Goal: Task Accomplishment & Management: Complete application form

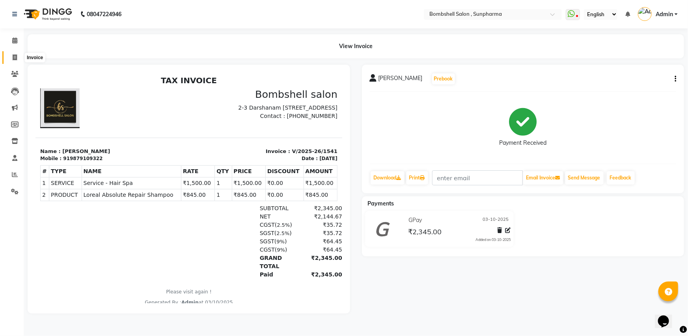
click at [9, 60] on span at bounding box center [15, 57] width 14 height 9
select select "service"
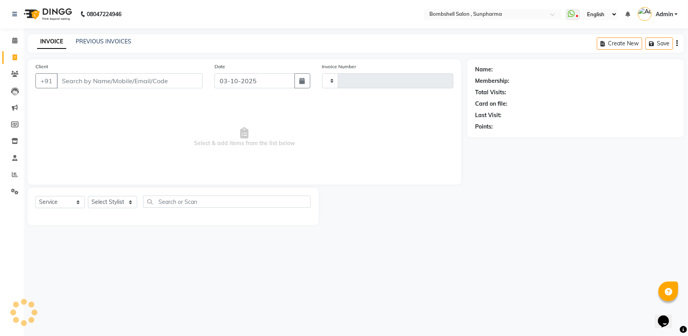
type input "1542"
select select "4965"
click at [106, 201] on select "Select Stylist [PERSON_NAME] Ananta [PERSON_NAME] [PERSON_NAME] dhanlaxmi poona…" at bounding box center [112, 202] width 49 height 12
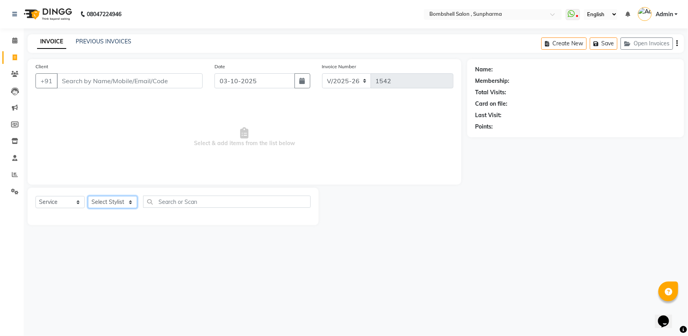
select select "74825"
click at [88, 196] on select "Select Stylist [PERSON_NAME] Ananta [PERSON_NAME] [PERSON_NAME] dhanlaxmi poona…" at bounding box center [112, 202] width 49 height 12
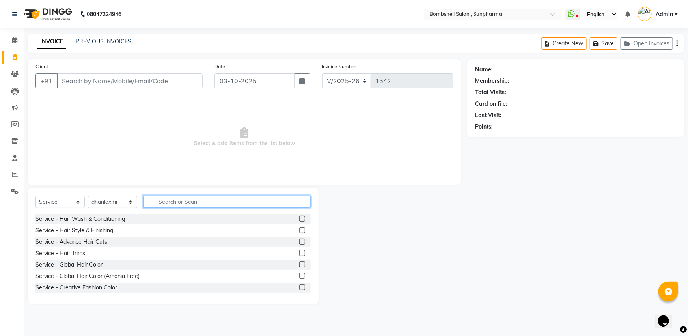
click at [163, 207] on input "text" at bounding box center [227, 202] width 168 height 12
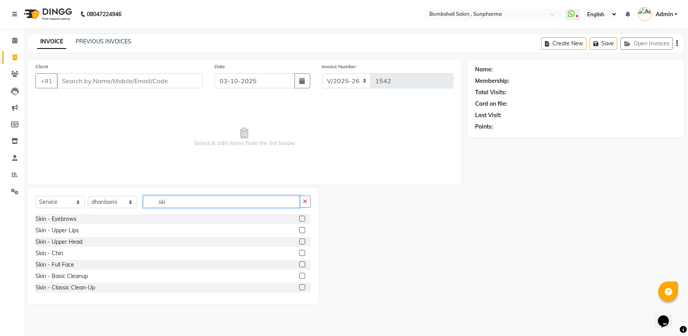
type input "ski"
click at [299, 218] on label at bounding box center [302, 219] width 6 height 6
click at [299, 218] on input "checkbox" at bounding box center [301, 218] width 5 height 5
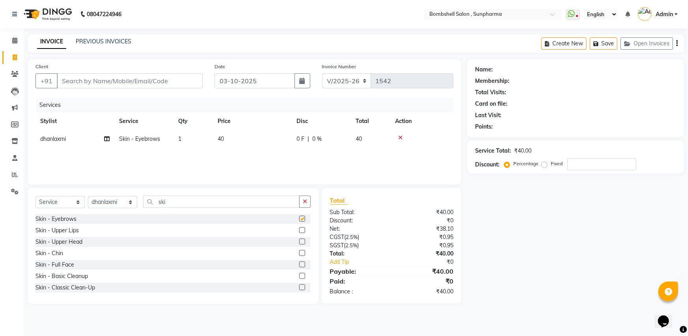
checkbox input "false"
click at [299, 230] on label at bounding box center [302, 230] width 6 height 6
click at [299, 230] on input "checkbox" at bounding box center [301, 230] width 5 height 5
checkbox input "false"
click at [225, 138] on td "40" at bounding box center [252, 139] width 79 height 18
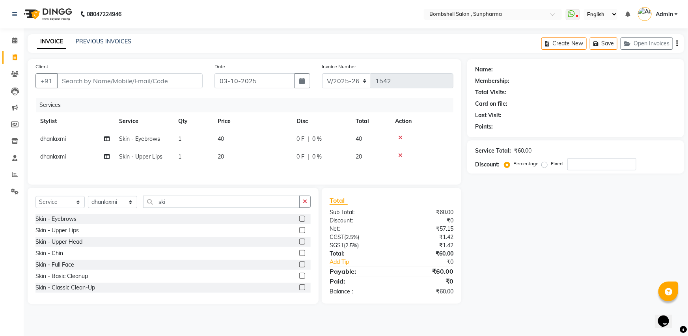
select select "74825"
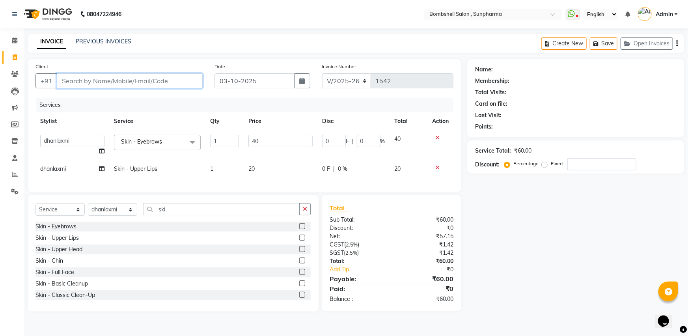
click at [89, 87] on input "Client" at bounding box center [130, 80] width 146 height 15
type input "8"
type input "0"
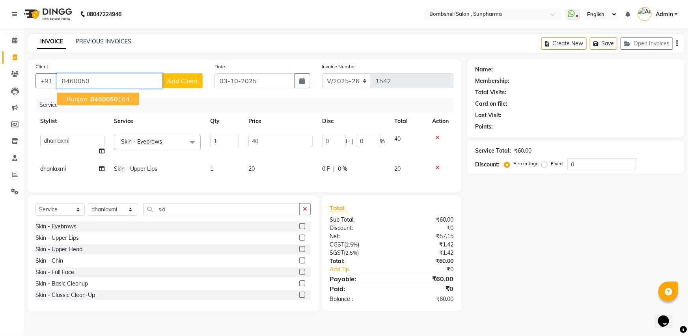
click at [79, 94] on button "runjan 8460050 104" at bounding box center [98, 99] width 82 height 13
type input "8460050104"
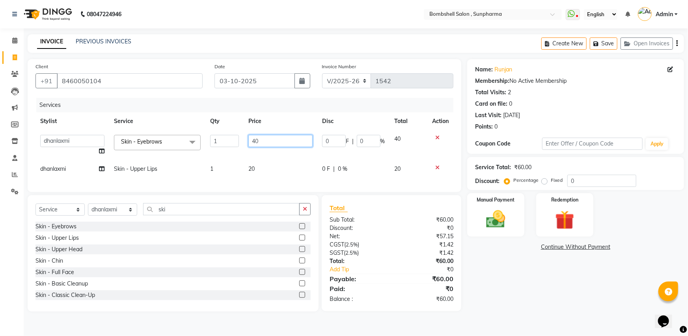
click at [267, 140] on input "40" at bounding box center [280, 141] width 64 height 12
type input "4"
type input "50"
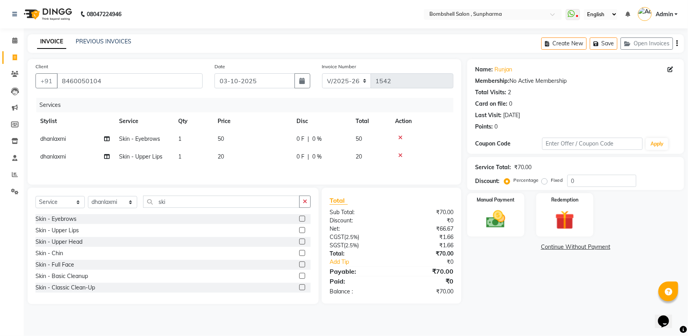
click at [262, 171] on div "Services Stylist Service Qty Price Disc Total Action dhanlaxmi Skin - Eyebrows …" at bounding box center [244, 137] width 418 height 79
click at [237, 155] on td "20" at bounding box center [252, 157] width 79 height 18
select select "74825"
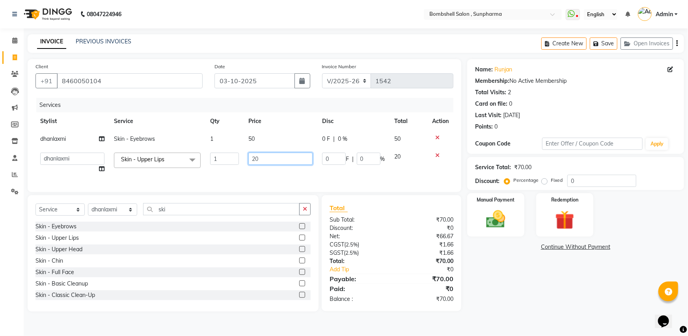
click at [257, 162] on input "20" at bounding box center [280, 159] width 64 height 12
type input "2"
type input "30"
click at [504, 213] on img at bounding box center [496, 219] width 32 height 23
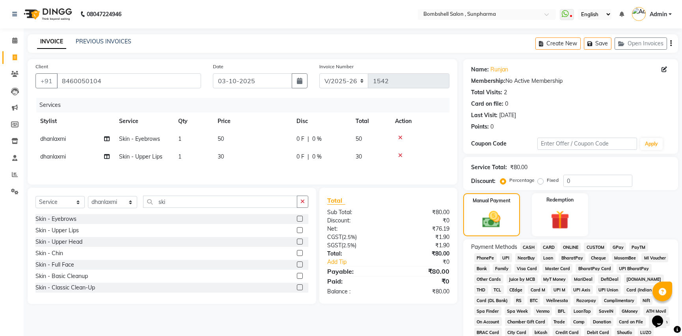
click at [619, 247] on span "GPay" at bounding box center [618, 246] width 16 height 9
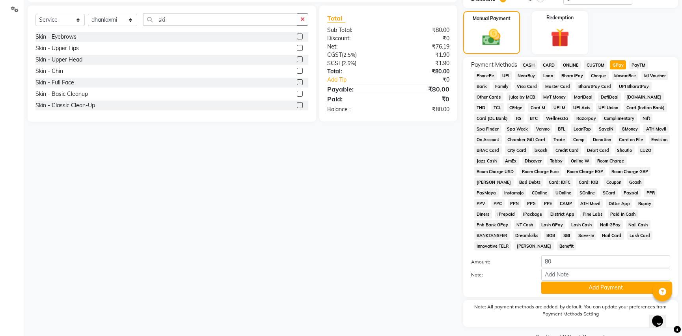
scroll to position [190, 0]
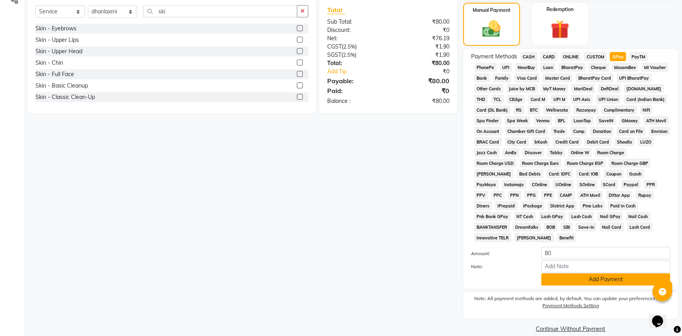
click at [623, 273] on button "Add Payment" at bounding box center [605, 279] width 129 height 12
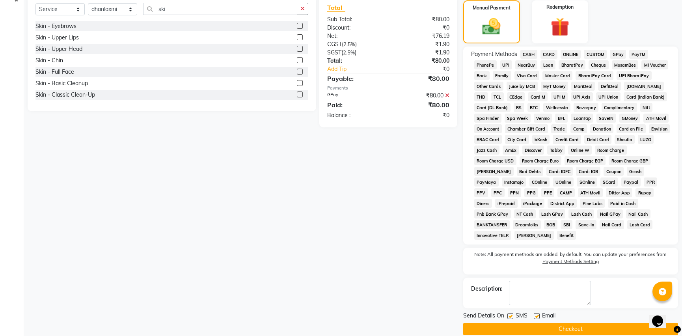
scroll to position [193, 0]
click at [577, 323] on button "Checkout" at bounding box center [570, 329] width 215 height 12
